Goal: Task Accomplishment & Management: Complete application form

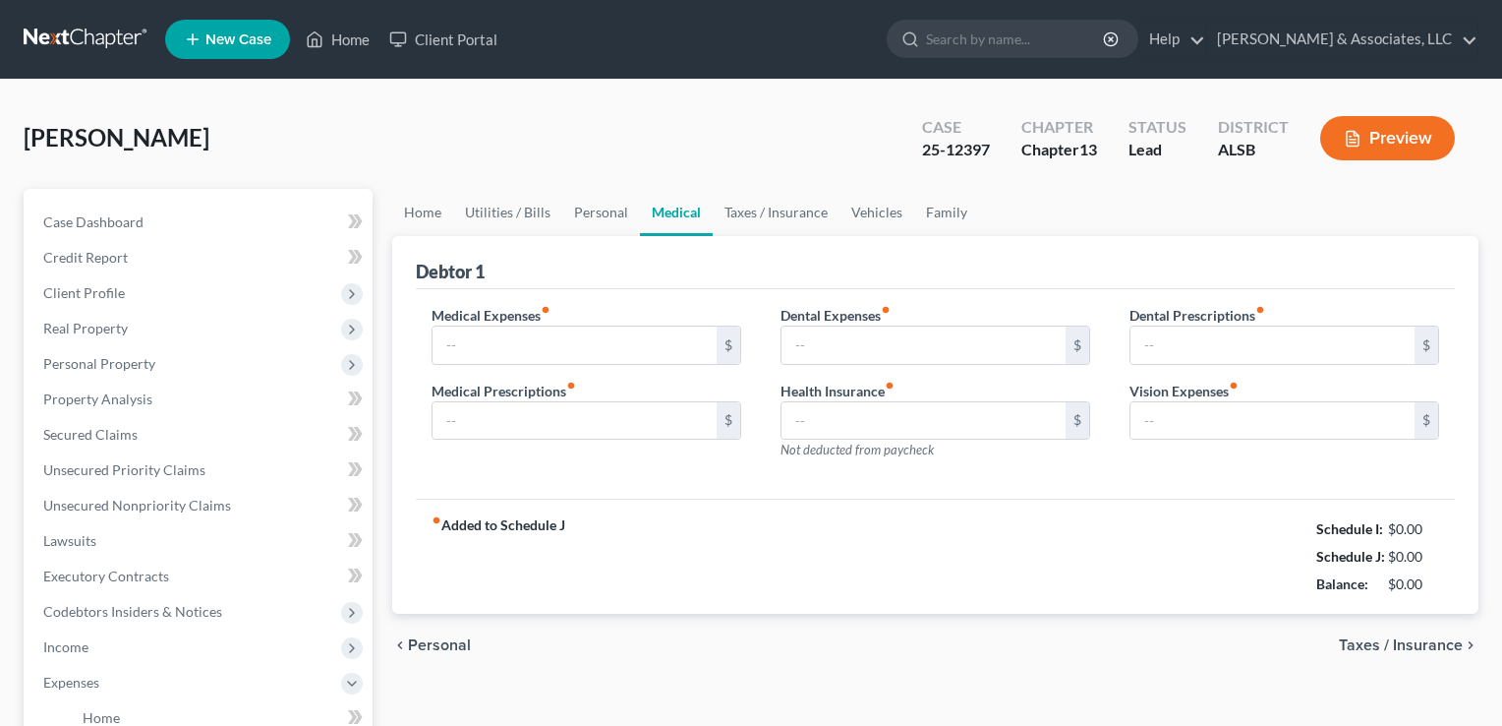
type input "750.00"
type input "0.00"
type input "300.00"
type input "0.00"
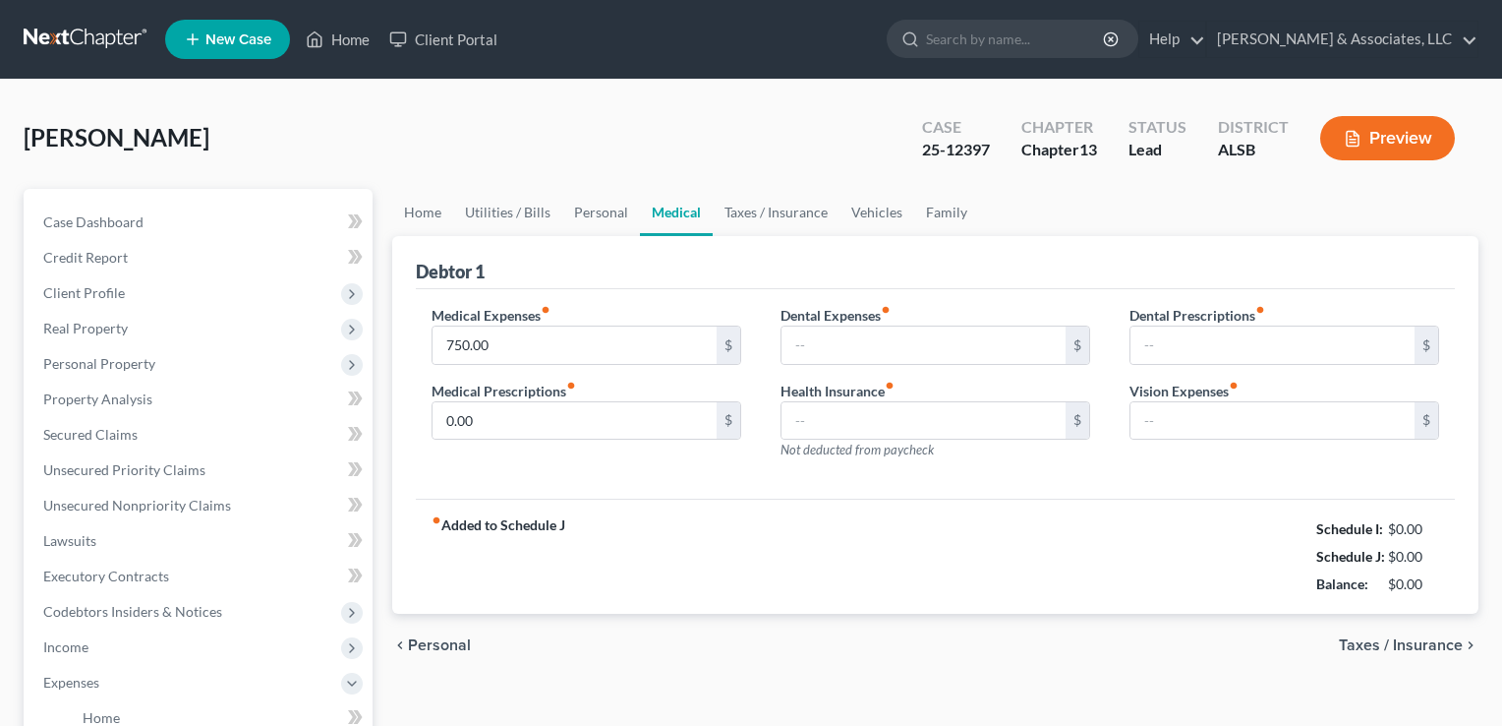
type input "0.00"
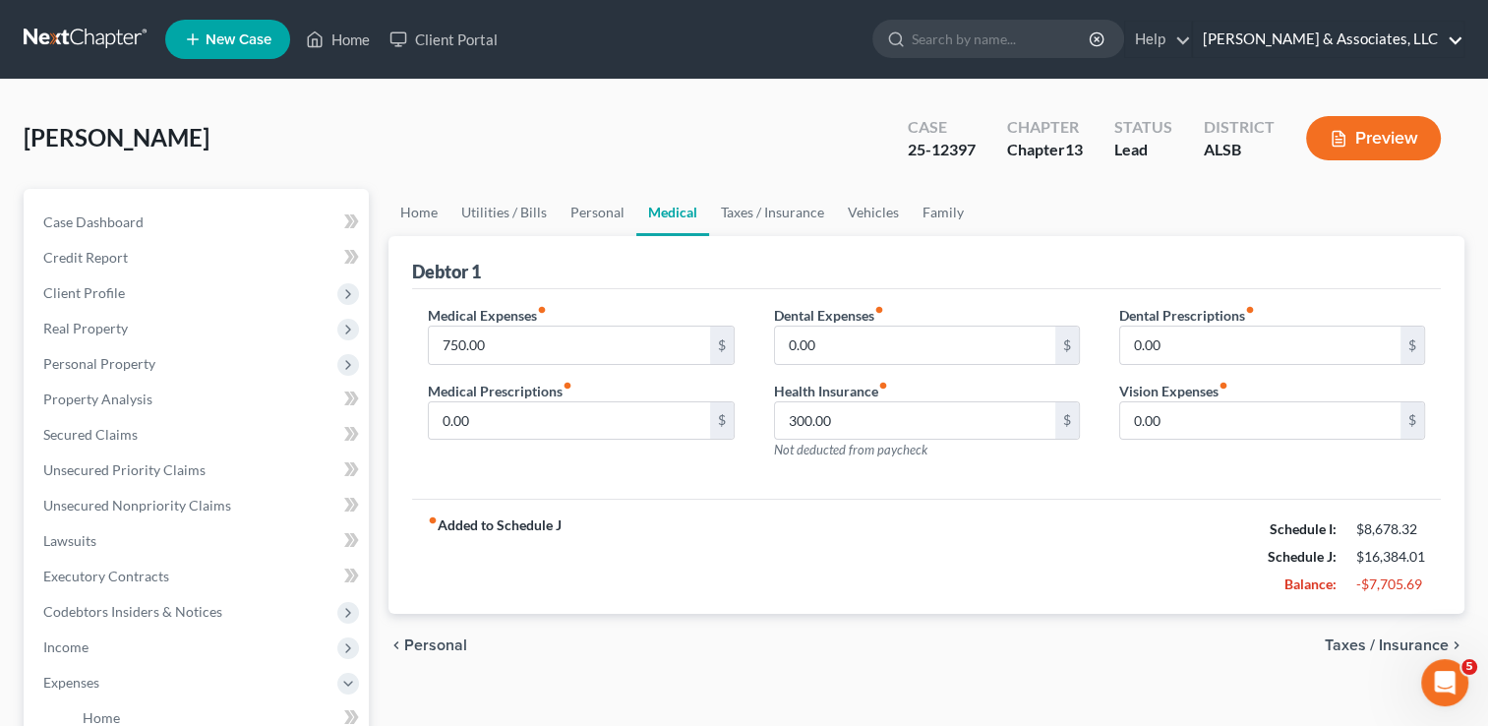
click at [1440, 38] on link "[PERSON_NAME] & Associates, LLC" at bounding box center [1328, 39] width 270 height 35
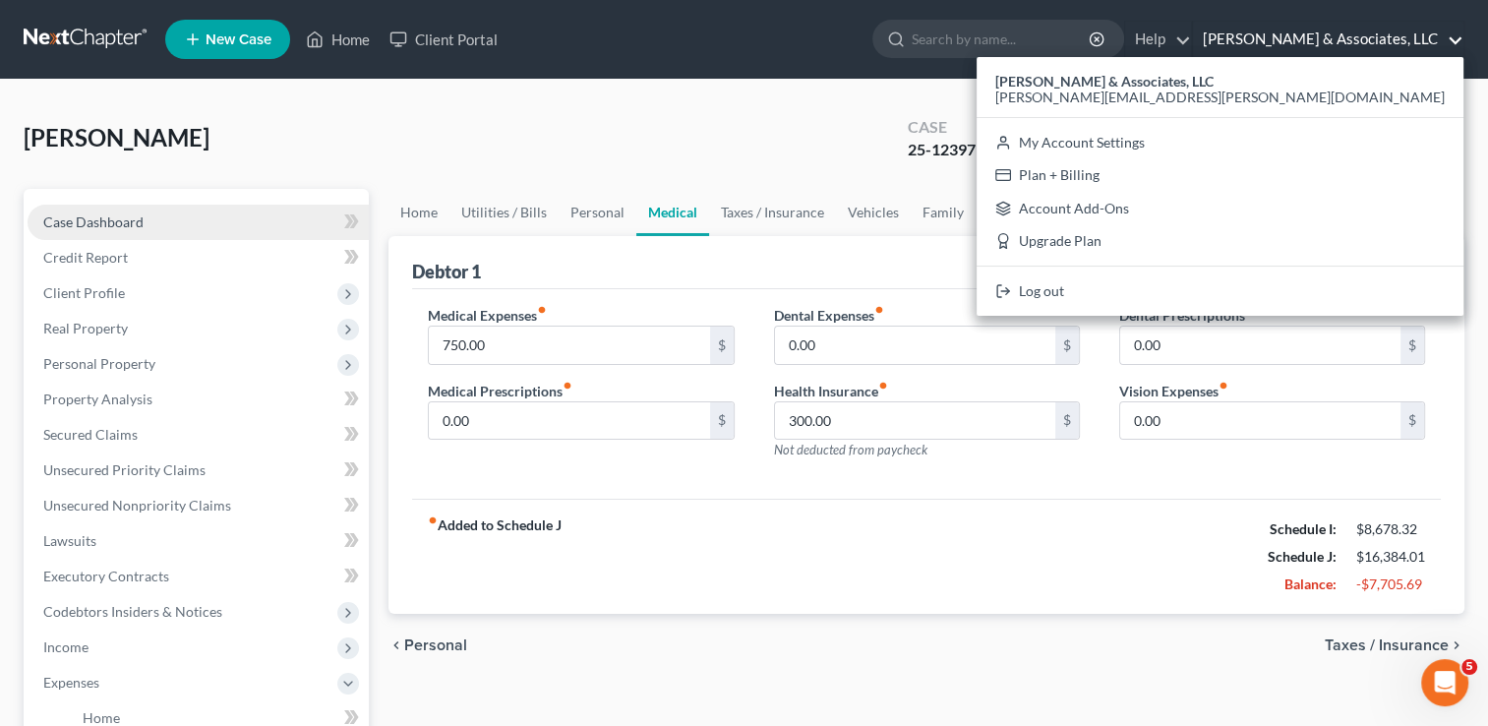
click at [138, 225] on span "Case Dashboard" at bounding box center [93, 221] width 100 height 17
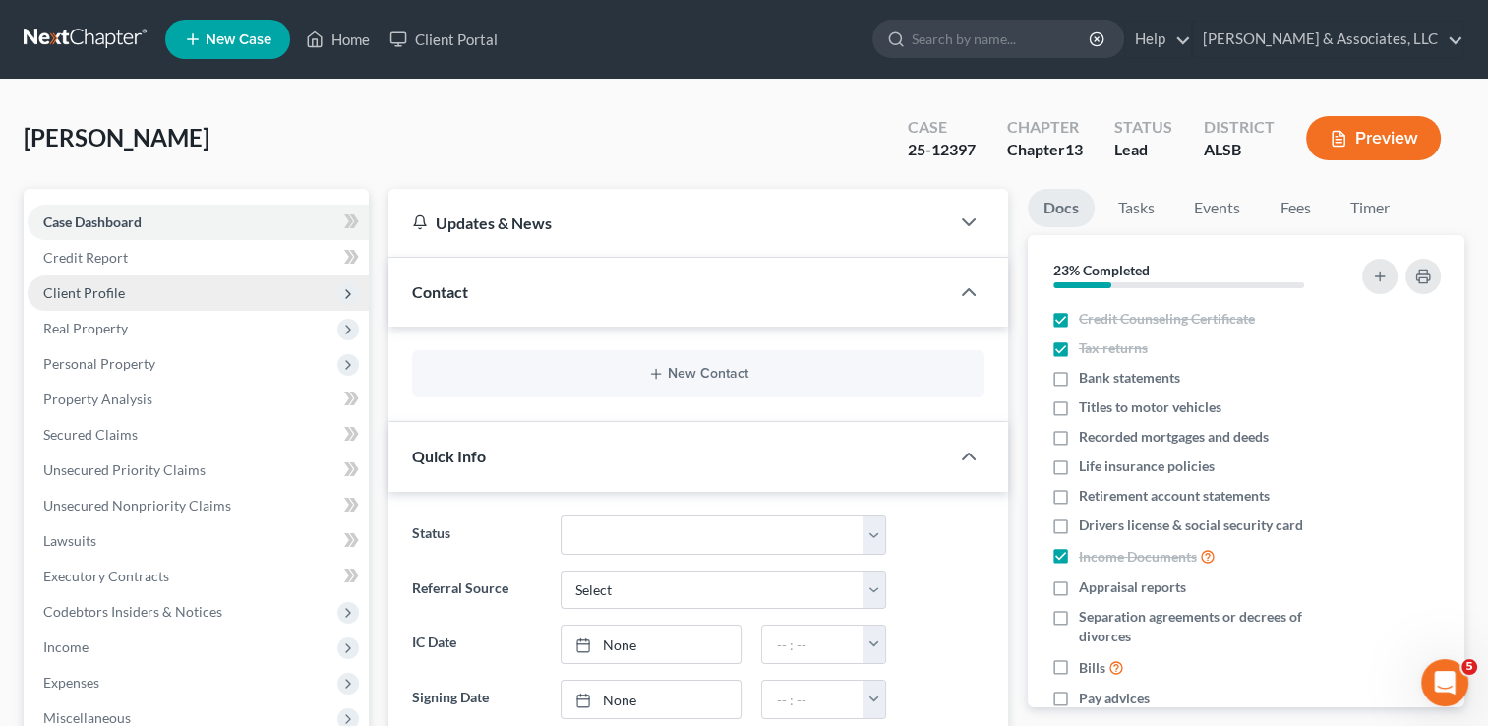
click at [81, 297] on span "Client Profile" at bounding box center [84, 292] width 82 height 17
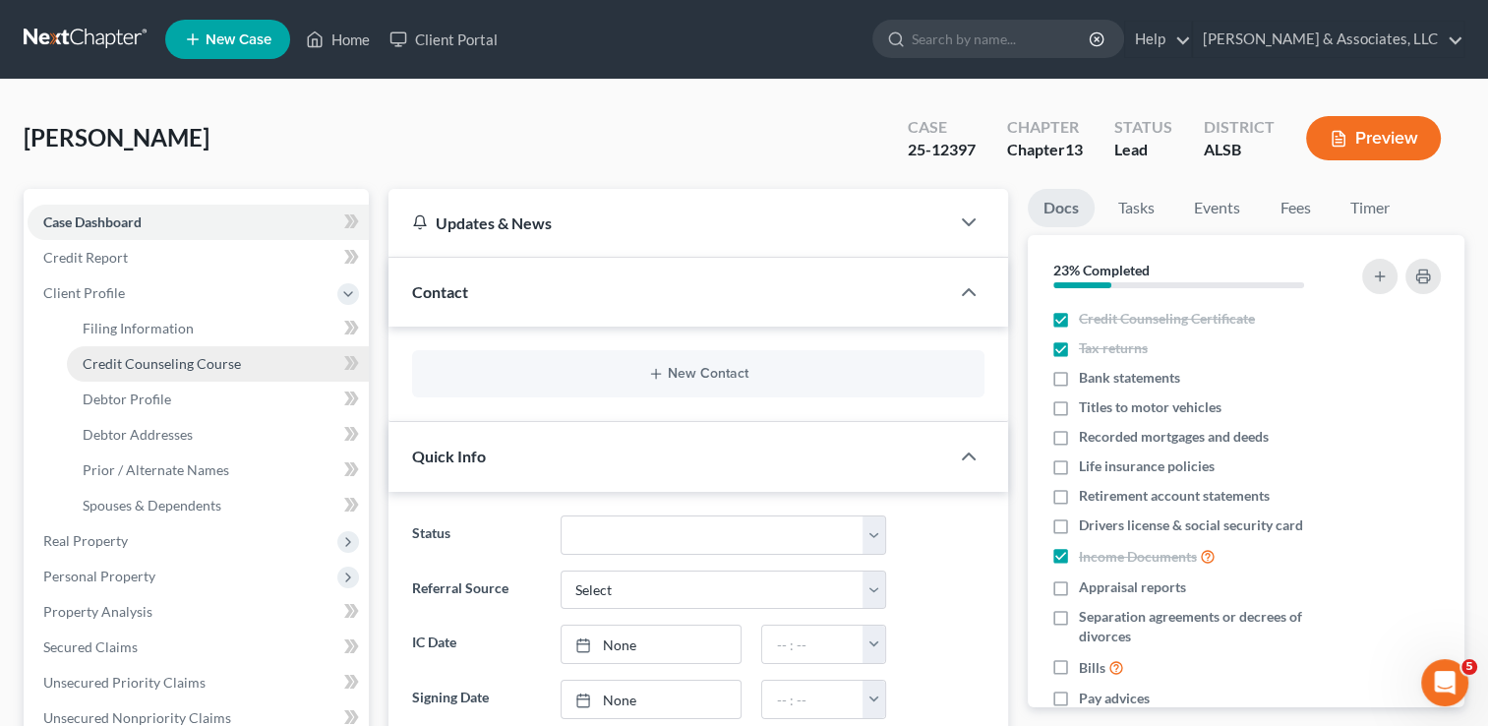
click at [108, 346] on link "Credit Counseling Course" at bounding box center [218, 363] width 302 height 35
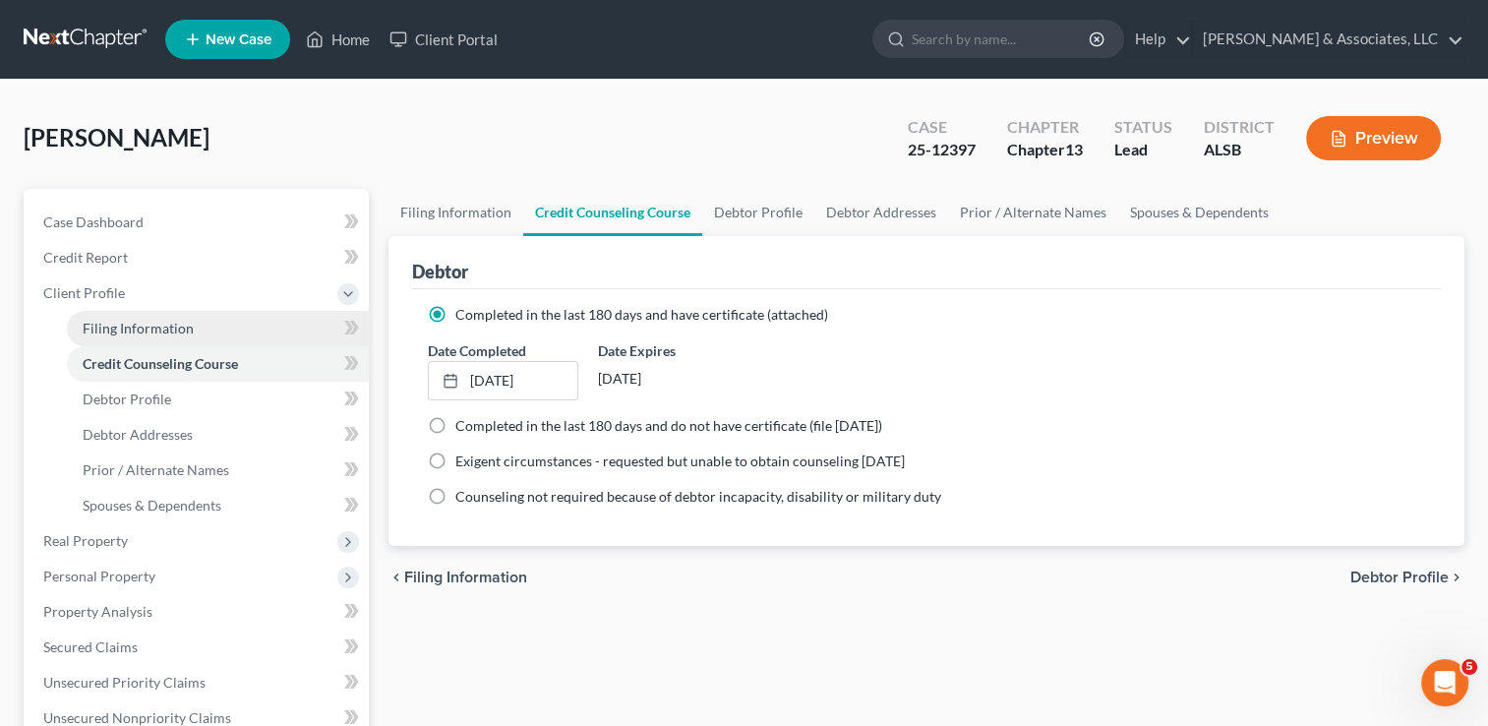
click at [119, 321] on span "Filing Information" at bounding box center [138, 328] width 111 height 17
select select "1"
select select "0"
select select "3"
select select "0"
